Goal: Transaction & Acquisition: Purchase product/service

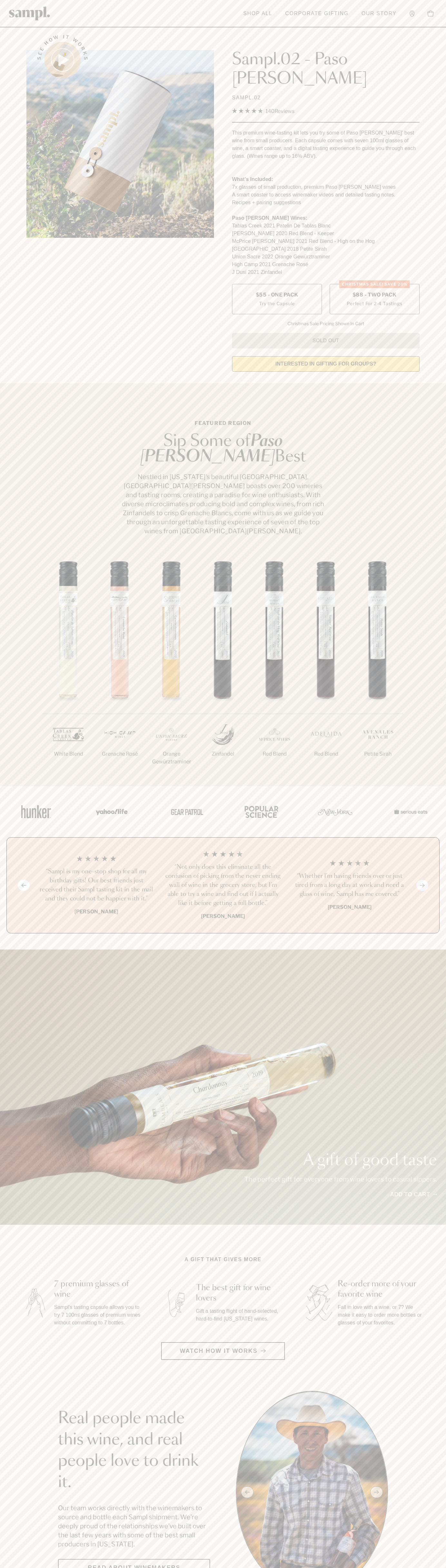
click at [375, 284] on label "CHRISTMAS SALE! Save 20% $88 - Two Pack Perfect For 2-4 Tastings" at bounding box center [375, 299] width 90 height 31
click at [23, 31] on div "See how it works Sampl.02 - Paso [PERSON_NAME] SAMPL.02 4.9 Rated 4.9 out of 5 …" at bounding box center [223, 201] width 405 height 351
click at [439, 1567] on html "Skip to main content Toggle navigation menu Shop All Corporate Gifting Our Stor…" at bounding box center [223, 1367] width 446 height 2734
click at [240, 1567] on html "Skip to main content Toggle navigation menu Shop All Corporate Gifting Our Stor…" at bounding box center [223, 1367] width 446 height 2734
click at [12, 1015] on div "A gift of good taste The perfect gift for everyone from wine lovers to casual s…" at bounding box center [223, 1087] width 446 height 275
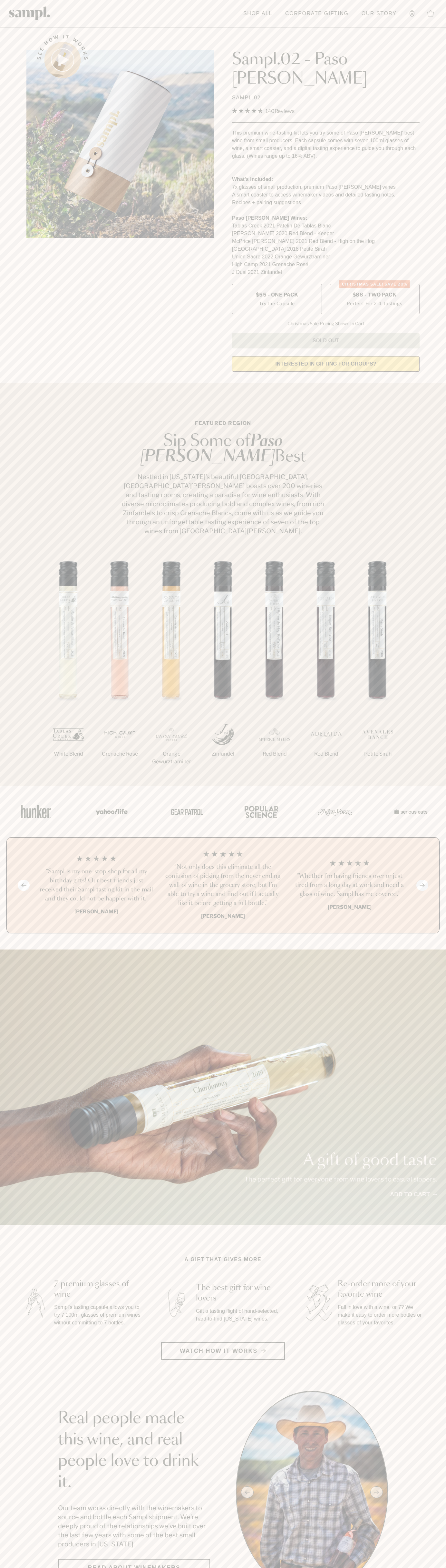
click at [375, 284] on label "CHRISTMAS SALE! Save 20% $88 - Two Pack Perfect For 2-4 Tastings" at bounding box center [375, 299] width 90 height 31
